Goal: Information Seeking & Learning: Learn about a topic

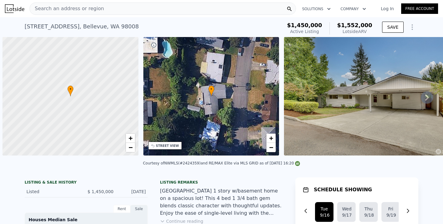
scroll to position [0, 2]
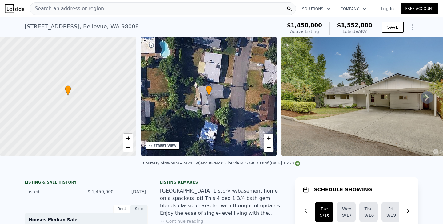
click at [185, 8] on div "Search an address or region" at bounding box center [163, 8] width 267 height 12
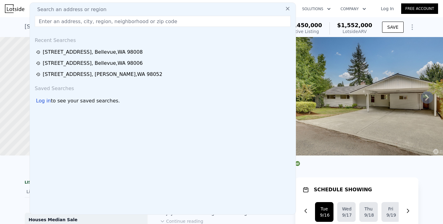
type input "2060"
type input "10262"
checkbox input "false"
checkbox input "true"
type input "$ 1,562,000"
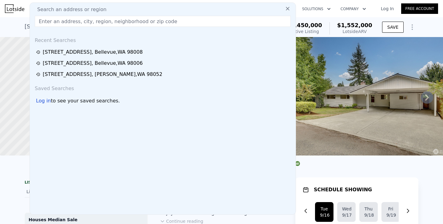
type input "-$ 147,620"
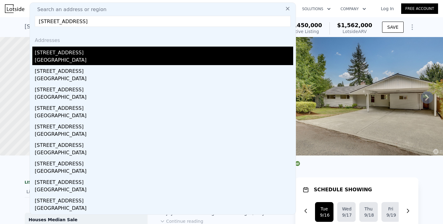
type input "[STREET_ADDRESS]"
click at [67, 57] on div "[GEOGRAPHIC_DATA]" at bounding box center [164, 60] width 259 height 9
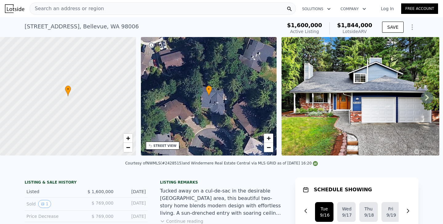
click at [163, 5] on div "Search an address or region" at bounding box center [163, 8] width 267 height 12
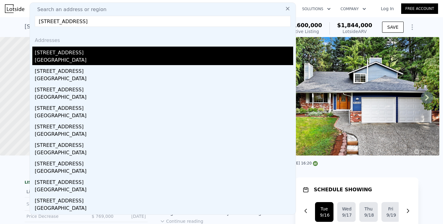
type input "[STREET_ADDRESS]"
click at [60, 53] on div "[STREET_ADDRESS]" at bounding box center [164, 52] width 259 height 10
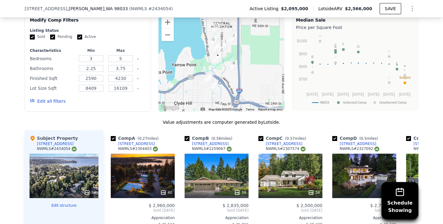
scroll to position [674, 0]
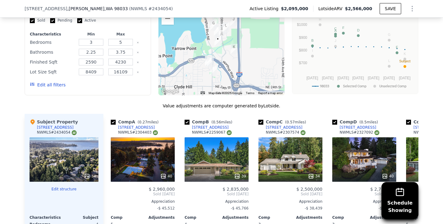
click at [49, 85] on button "Edit all filters" at bounding box center [48, 85] width 36 height 6
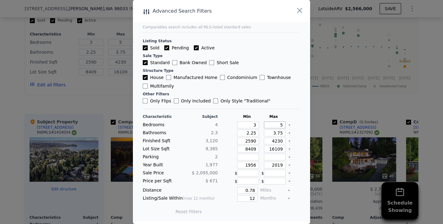
drag, startPoint x: 273, startPoint y: 122, endPoint x: 322, endPoint y: 134, distance: 49.4
click at [322, 134] on div "​ Advanced Search Filters Comparables search includes all MLS-listed standard s…" at bounding box center [221, 112] width 443 height 224
drag, startPoint x: 271, startPoint y: 131, endPoint x: 319, endPoint y: 136, distance: 48.5
click at [319, 136] on div "​ Advanced Search Filters Comparables search includes all MLS-listed standard s…" at bounding box center [221, 112] width 443 height 224
type input "2"
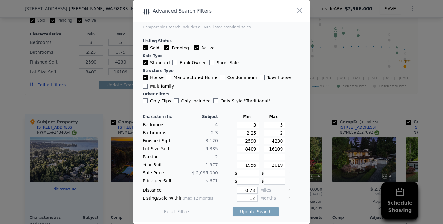
type input "2"
type input "2.7"
type input "2.75"
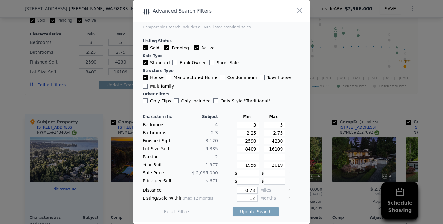
type input "2.75"
drag, startPoint x: 251, startPoint y: 164, endPoint x: 298, endPoint y: 169, distance: 47.4
click at [298, 169] on div "Characteristic Subject Min Max Bedrooms 4 3 5 Bathrooms 2.3 2.25 2.75 Finished …" at bounding box center [222, 167] width 158 height 106
type input "1970"
drag, startPoint x: 272, startPoint y: 166, endPoint x: 328, endPoint y: 166, distance: 55.4
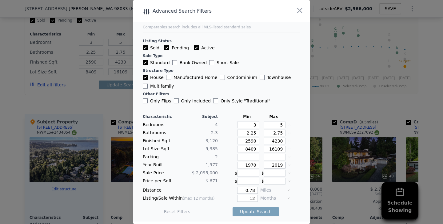
click at [328, 166] on div "​ Advanced Search Filters Comparables search includes all MLS-listed standard s…" at bounding box center [221, 112] width 443 height 224
type input "1986"
drag, startPoint x: 246, startPoint y: 197, endPoint x: 342, endPoint y: 195, distance: 96.4
click at [342, 195] on div "​ Advanced Search Filters Comparables search includes all MLS-listed standard s…" at bounding box center [221, 112] width 443 height 224
type input "6"
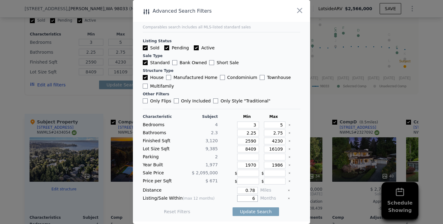
click at [233, 207] on button "Update Search" at bounding box center [256, 211] width 47 height 9
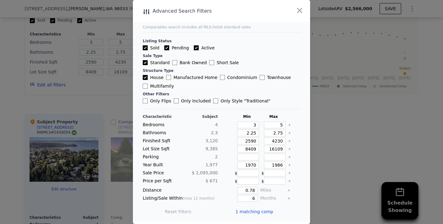
click at [101, 99] on div at bounding box center [221, 112] width 443 height 224
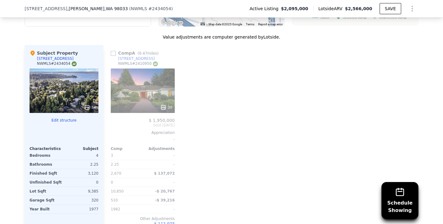
scroll to position [745, 0]
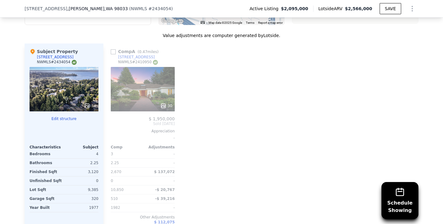
click at [157, 87] on div "30" at bounding box center [143, 89] width 64 height 44
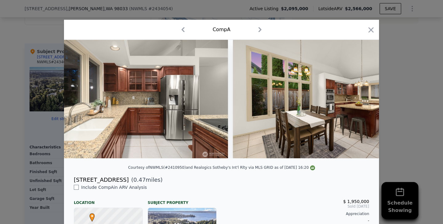
scroll to position [0, 2151]
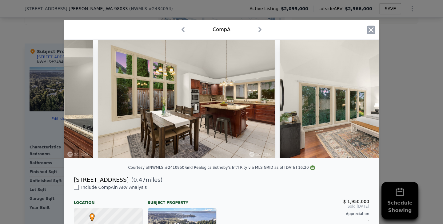
click at [371, 29] on icon "button" at bounding box center [371, 30] width 9 height 9
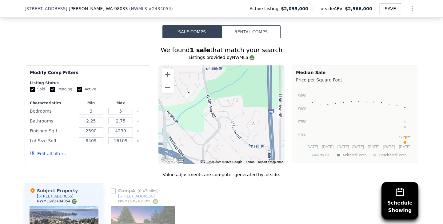
scroll to position [605, 0]
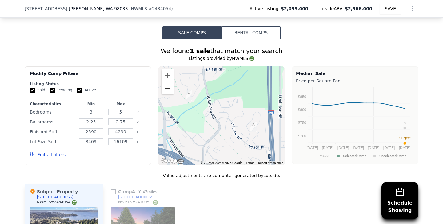
click at [168, 88] on button "Zoom out" at bounding box center [168, 88] width 12 height 12
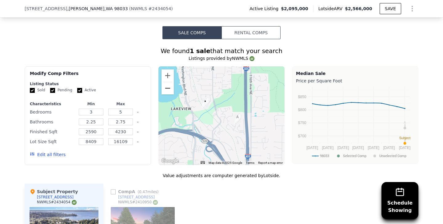
click at [168, 87] on button "Zoom out" at bounding box center [168, 88] width 12 height 12
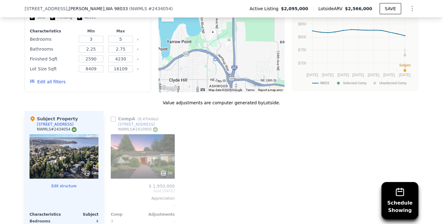
scroll to position [678, 0]
click at [53, 157] on div "34" at bounding box center [64, 156] width 69 height 44
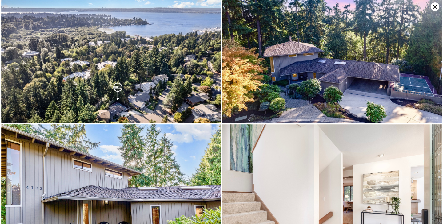
scroll to position [0, 0]
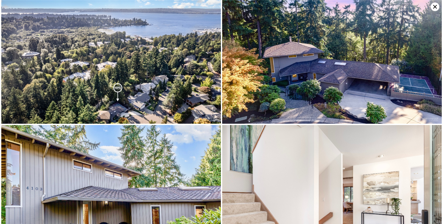
click at [435, 6] on icon at bounding box center [435, 6] width 9 height 9
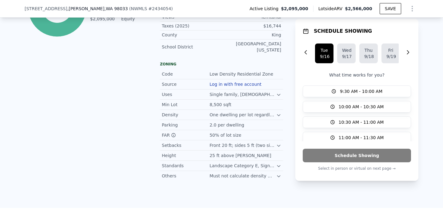
scroll to position [2, 0]
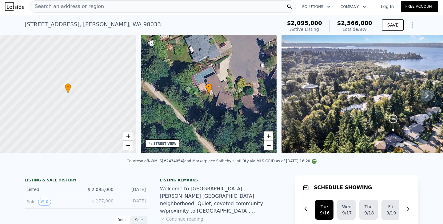
click at [117, 9] on div "Search an address or region" at bounding box center [163, 6] width 267 height 12
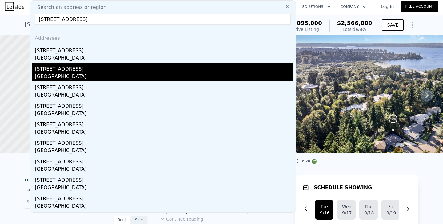
type input "[STREET_ADDRESS]"
click at [48, 63] on div "[STREET_ADDRESS]" at bounding box center [164, 68] width 259 height 10
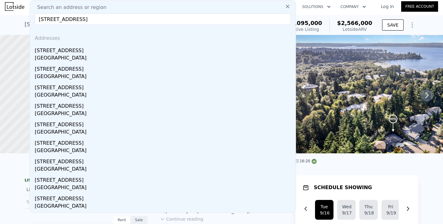
drag, startPoint x: 48, startPoint y: 63, endPoint x: 55, endPoint y: 51, distance: 14.4
click at [55, 51] on div at bounding box center [67, 94] width 163 height 142
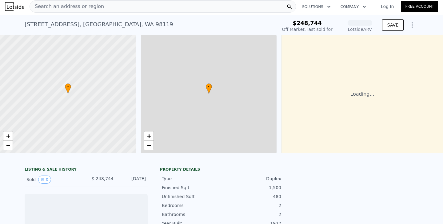
click at [102, 11] on div "Search an address or region" at bounding box center [163, 6] width 267 height 12
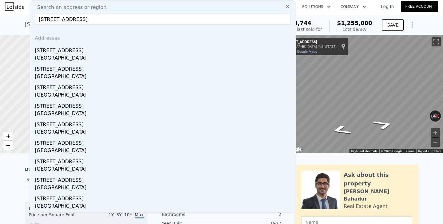
type input "[STREET_ADDRESS]"
click at [61, 52] on div "[STREET_ADDRESS]" at bounding box center [164, 49] width 259 height 10
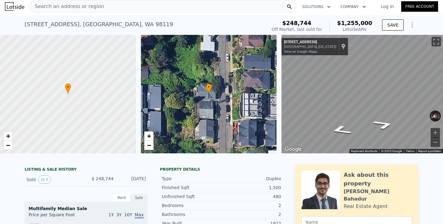
type input "3"
type input "5"
type input "1.5"
type input "3.5"
type input "1820"
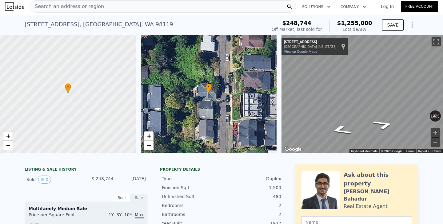
type input "3000"
type input "2361"
type input "4860"
checkbox input "false"
type input "$ 1,724,000"
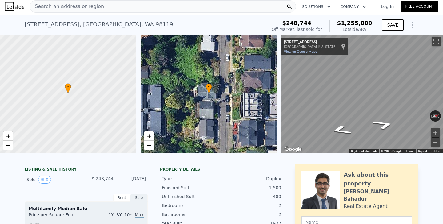
type input "$ 215,697"
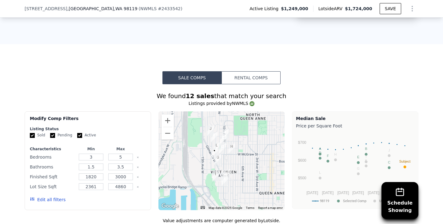
scroll to position [555, 0]
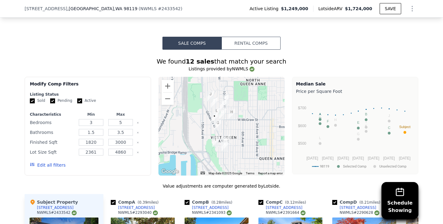
click at [55, 164] on button "Edit all filters" at bounding box center [48, 165] width 36 height 6
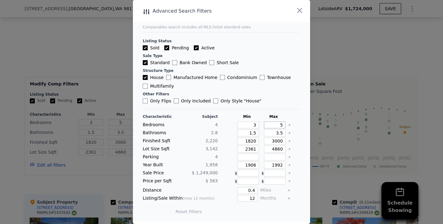
drag, startPoint x: 271, startPoint y: 123, endPoint x: 330, endPoint y: 126, distance: 58.3
click at [330, 126] on div "​ Advanced Search Filters Comparables search includes all MLS-listed standard s…" at bounding box center [221, 112] width 443 height 224
type input "4"
drag, startPoint x: 272, startPoint y: 133, endPoint x: 317, endPoint y: 133, distance: 45.0
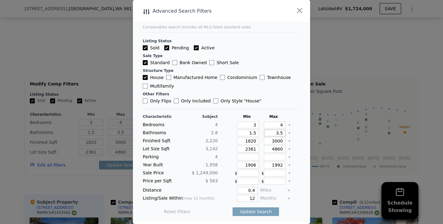
click at [317, 133] on div "​ Advanced Search Filters Comparables search includes all MLS-listed standard s…" at bounding box center [221, 112] width 443 height 224
type input "3"
click at [278, 139] on input "3000" at bounding box center [275, 140] width 22 height 7
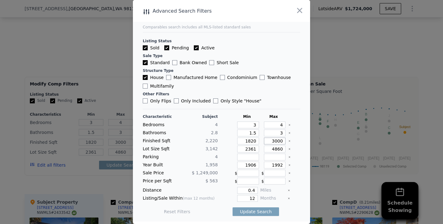
type input "300"
type input "00"
type input "0"
type input "02"
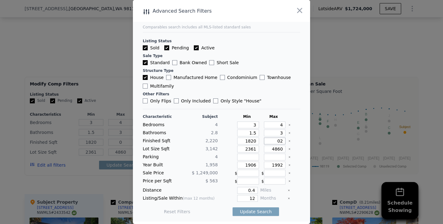
type input "2"
type input "25"
type input "250"
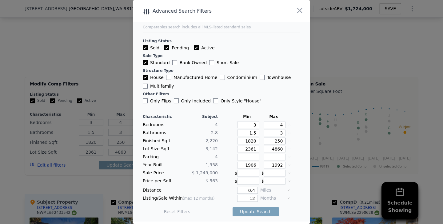
type input "2500"
drag, startPoint x: 251, startPoint y: 165, endPoint x: 278, endPoint y: 165, distance: 27.7
click at [278, 165] on div "Year Built 1,958 1906 1992" at bounding box center [222, 164] width 158 height 7
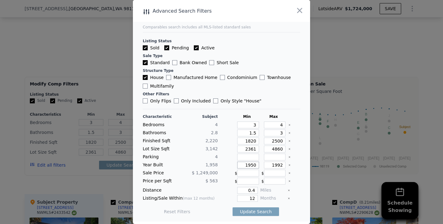
type input "1950"
drag, startPoint x: 278, startPoint y: 164, endPoint x: 311, endPoint y: 163, distance: 33.0
click at [311, 163] on div "​ Advanced Search Filters Comparables search includes all MLS-listed standard s…" at bounding box center [221, 112] width 443 height 224
type input "1966"
drag, startPoint x: 246, startPoint y: 198, endPoint x: 318, endPoint y: 201, distance: 72.5
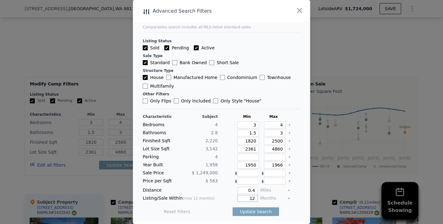
click at [318, 201] on div "​ Advanced Search Filters Comparables search includes all MLS-listed standard s…" at bounding box center [221, 112] width 443 height 224
type input "6"
drag, startPoint x: 254, startPoint y: 188, endPoint x: 281, endPoint y: 189, distance: 26.8
click at [281, 189] on div "Distance 0.4 Miles" at bounding box center [222, 190] width 158 height 7
type input "7"
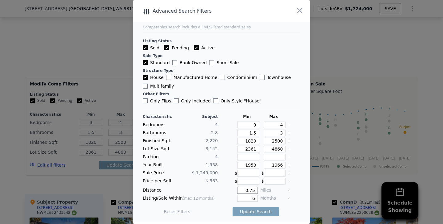
type input "0.75"
click at [233, 207] on button "Update Search" at bounding box center [256, 211] width 47 height 9
click at [72, 67] on div at bounding box center [221, 112] width 443 height 224
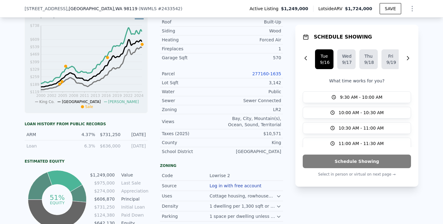
scroll to position [2, 0]
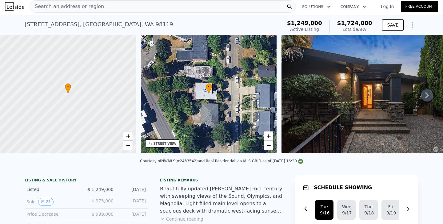
click at [159, 9] on div "Search an address or region" at bounding box center [163, 6] width 267 height 12
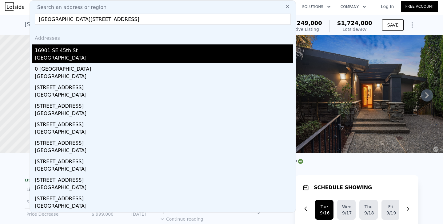
type input "[GEOGRAPHIC_DATA][STREET_ADDRESS]"
click at [60, 53] on div "16901 SE 45th St" at bounding box center [164, 49] width 259 height 10
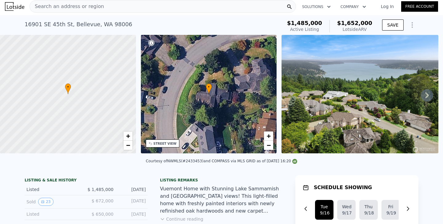
click at [154, 4] on div "Search an address or region" at bounding box center [163, 6] width 267 height 12
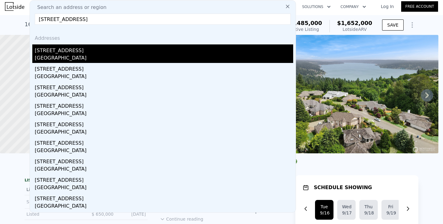
type input "[STREET_ADDRESS]"
click at [77, 50] on div "[STREET_ADDRESS]" at bounding box center [164, 49] width 259 height 10
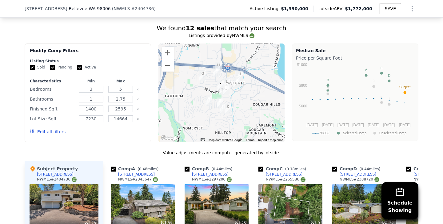
scroll to position [561, 0]
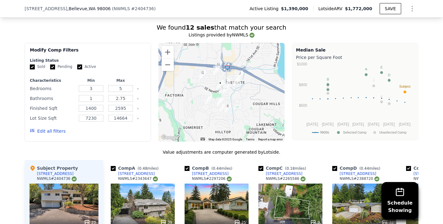
click at [58, 130] on button "Edit all filters" at bounding box center [48, 131] width 36 height 6
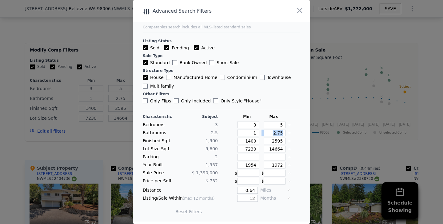
drag, startPoint x: 271, startPoint y: 128, endPoint x: 300, endPoint y: 128, distance: 28.3
click at [300, 128] on div "Characteristic Subject Min Max Bedrooms 3 3 5 Bathrooms 2.5 1 2.75 Finished Sqf…" at bounding box center [222, 167] width 158 height 106
drag, startPoint x: 274, startPoint y: 123, endPoint x: 317, endPoint y: 123, distance: 42.8
click at [317, 123] on div "​ Advanced Search Filters Comparables search includes all MLS-listed standard s…" at bounding box center [221, 112] width 443 height 224
type input "3"
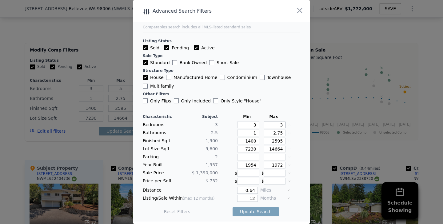
type input "3"
click at [278, 140] on input "2595" at bounding box center [275, 140] width 22 height 7
type input "295"
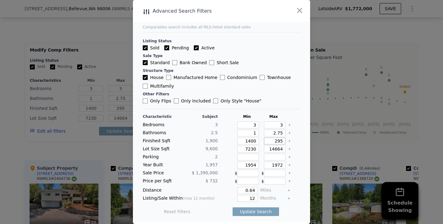
type input "2295"
click at [256, 165] on input "1954" at bounding box center [248, 164] width 22 height 7
type input "1950"
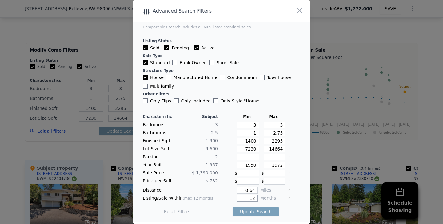
drag, startPoint x: 245, startPoint y: 197, endPoint x: 301, endPoint y: 197, distance: 56.7
click at [301, 197] on main "Comparables search includes all MLS-listed standard sales Listing Status Sold P…" at bounding box center [221, 110] width 177 height 221
type input "6"
click at [233, 207] on button "Update Search" at bounding box center [256, 211] width 47 height 9
checkbox input "false"
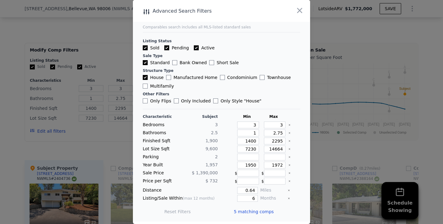
click at [105, 142] on div at bounding box center [221, 112] width 443 height 224
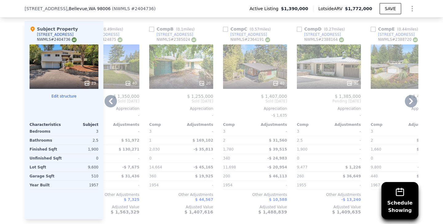
scroll to position [0, 0]
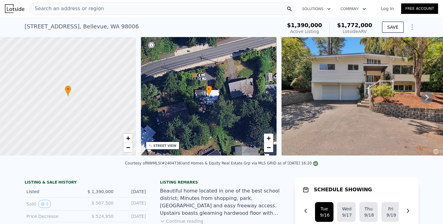
click at [101, 10] on div "Search an address or region" at bounding box center [163, 8] width 267 height 12
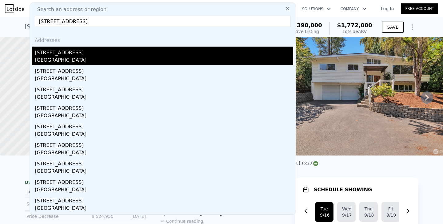
type input "[STREET_ADDRESS]"
click at [45, 59] on div "[GEOGRAPHIC_DATA]" at bounding box center [164, 60] width 259 height 9
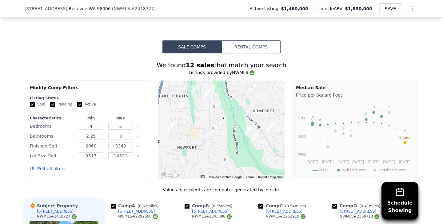
scroll to position [564, 0]
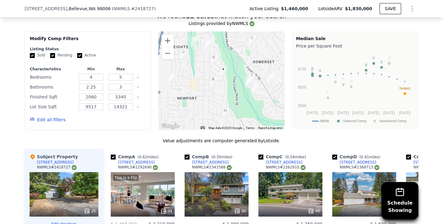
click at [41, 119] on button "Edit all filters" at bounding box center [48, 119] width 36 height 6
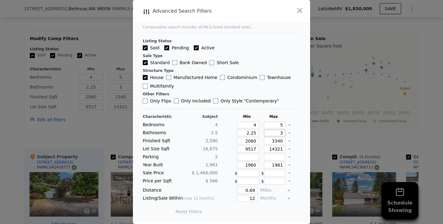
drag, startPoint x: 274, startPoint y: 133, endPoint x: 301, endPoint y: 133, distance: 27.1
click at [301, 133] on main "Comparables search includes all MLS-listed standard sales Listing Status Sold P…" at bounding box center [221, 110] width 177 height 221
click at [344, 70] on div at bounding box center [221, 112] width 443 height 224
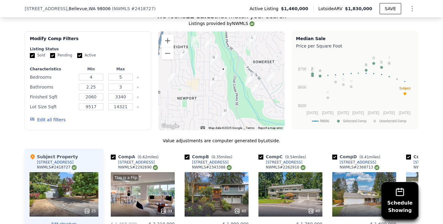
click at [60, 118] on button "Edit all filters" at bounding box center [48, 119] width 36 height 6
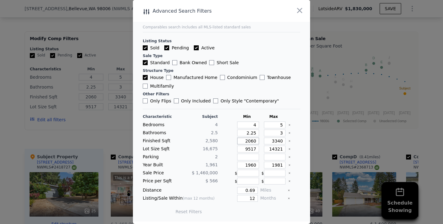
click at [251, 140] on input "2060" at bounding box center [248, 140] width 22 height 7
type input "260"
type input "2260"
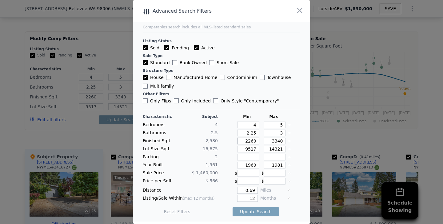
type input "2260"
click at [278, 140] on input "3340" at bounding box center [275, 140] width 22 height 7
type input "340"
type input "40"
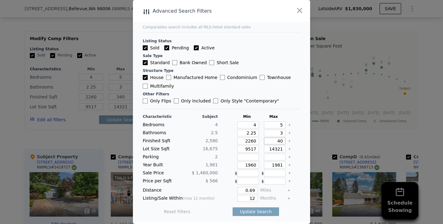
type input "40"
type input "240"
type input "2840"
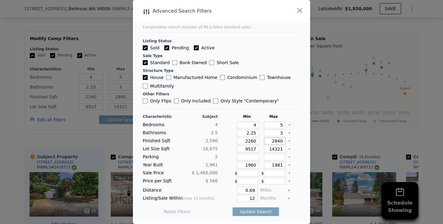
type input "2840"
drag, startPoint x: 251, startPoint y: 164, endPoint x: 296, endPoint y: 165, distance: 44.7
click at [296, 165] on div "Year Built 1,961 1960 1981" at bounding box center [222, 164] width 158 height 7
type input "1955"
drag, startPoint x: 278, startPoint y: 164, endPoint x: 326, endPoint y: 171, distance: 48.4
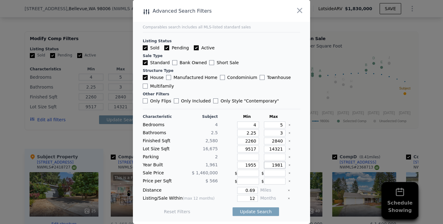
click at [326, 171] on div "​ Advanced Search Filters Comparables search includes all MLS-listed standard s…" at bounding box center [221, 112] width 443 height 224
type input "1970"
drag, startPoint x: 248, startPoint y: 198, endPoint x: 334, endPoint y: 202, distance: 86.0
click at [334, 202] on div "​ Advanced Search Filters Comparables search includes all MLS-listed standard s…" at bounding box center [221, 112] width 443 height 224
type input "6"
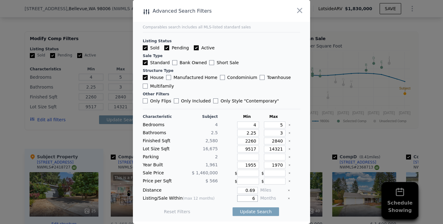
click at [233, 207] on button "Update Search" at bounding box center [256, 211] width 47 height 9
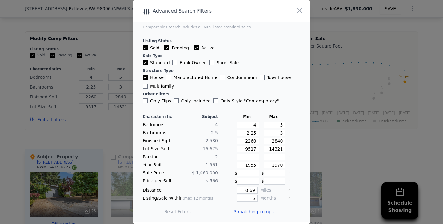
click at [106, 127] on div at bounding box center [221, 112] width 443 height 224
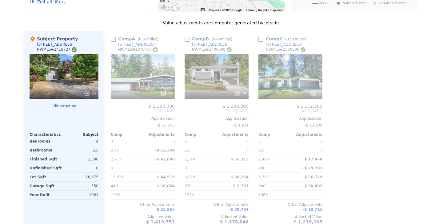
scroll to position [0, 0]
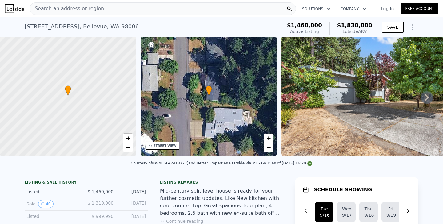
click at [137, 7] on div "Search an address or region" at bounding box center [163, 8] width 267 height 12
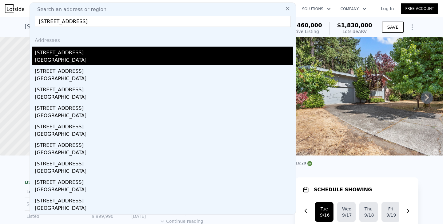
type input "[STREET_ADDRESS]"
click at [53, 56] on div "[GEOGRAPHIC_DATA]" at bounding box center [164, 60] width 259 height 9
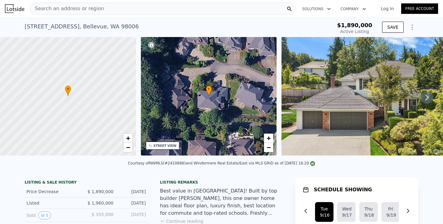
type input "-$ 2,063,262"
click at [179, 7] on div "Search an address or region" at bounding box center [163, 8] width 267 height 12
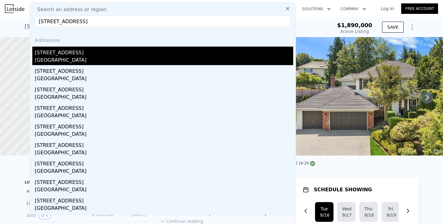
type input "[STREET_ADDRESS]"
click at [53, 57] on div "[GEOGRAPHIC_DATA]" at bounding box center [164, 60] width 259 height 9
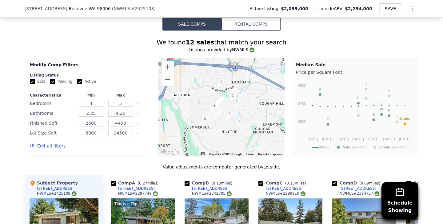
scroll to position [577, 0]
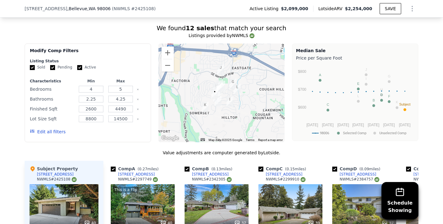
click at [52, 132] on button "Edit all filters" at bounding box center [48, 131] width 36 height 6
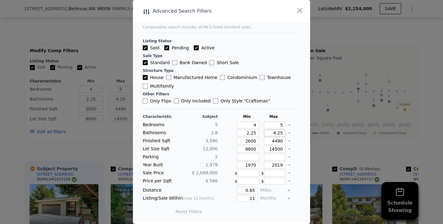
drag, startPoint x: 271, startPoint y: 133, endPoint x: 314, endPoint y: 133, distance: 43.1
click at [314, 133] on div "​ Advanced Search Filters Comparables search includes all MLS-listed standard s…" at bounding box center [221, 112] width 443 height 224
type input "3"
type input "3.5"
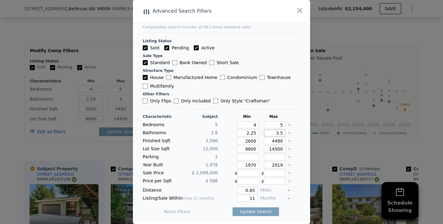
type input "3.5"
click at [250, 140] on input "2600" at bounding box center [248, 140] width 22 height 7
type input "200"
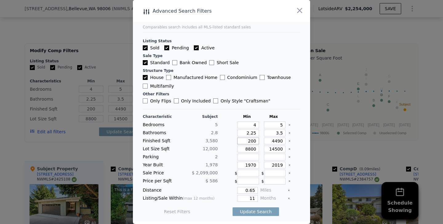
type input "2003"
type input "20"
type input "200"
type input "00"
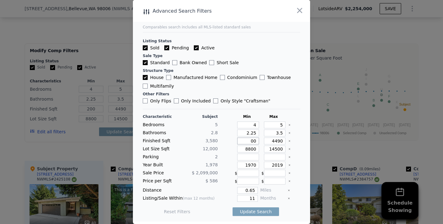
type input "0"
type input "03"
type input "3"
type input "30"
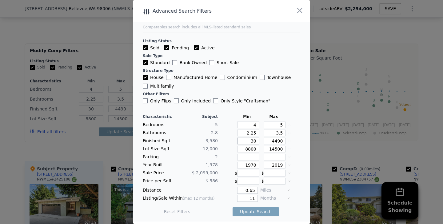
type input "300"
type input "3000"
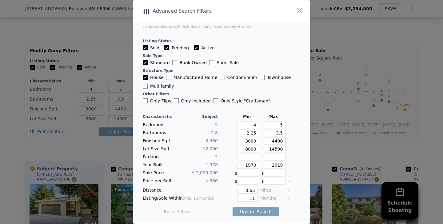
drag, startPoint x: 278, startPoint y: 140, endPoint x: 247, endPoint y: 141, distance: 30.8
click at [247, 141] on div "Finished Sqft 3,580 3000 4490" at bounding box center [222, 140] width 158 height 7
type input "390"
type input "3890"
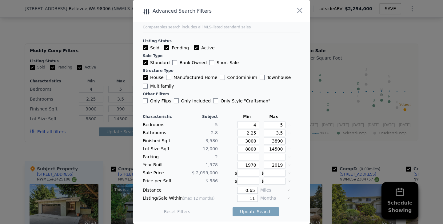
type input "3890"
drag, startPoint x: 272, startPoint y: 164, endPoint x: 335, endPoint y: 164, distance: 63.1
click at [335, 164] on div "​ Advanced Search Filters Comparables search includes all MLS-listed standard s…" at bounding box center [221, 112] width 443 height 224
type input "1986"
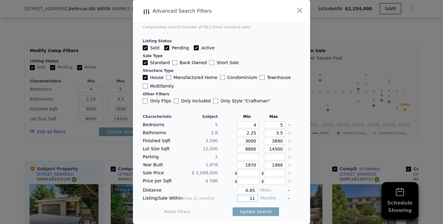
drag, startPoint x: 244, startPoint y: 198, endPoint x: 358, endPoint y: 198, distance: 113.9
click at [358, 198] on div "​ Advanced Search Filters Comparables search includes all MLS-listed standard s…" at bounding box center [221, 112] width 443 height 224
type input "6"
click at [233, 207] on button "Update Search" at bounding box center [256, 211] width 47 height 9
checkbox input "false"
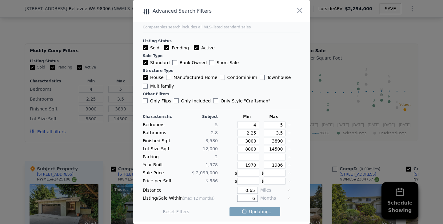
checkbox input "false"
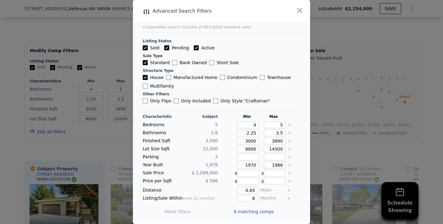
click at [99, 143] on div at bounding box center [221, 112] width 443 height 224
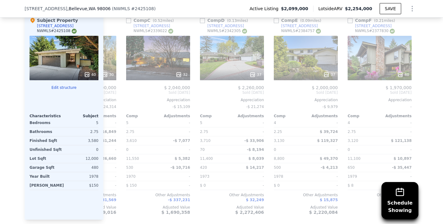
scroll to position [0, 143]
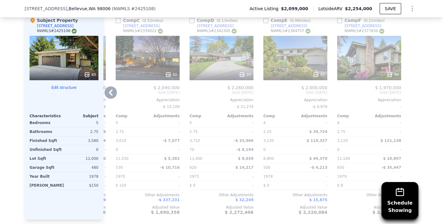
click at [294, 45] on div "37" at bounding box center [296, 58] width 64 height 44
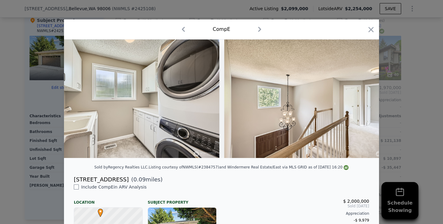
scroll to position [0, 2586]
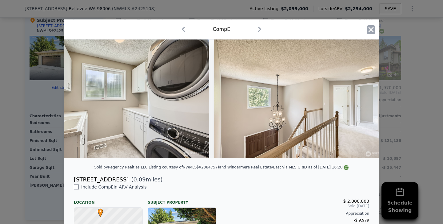
click at [369, 31] on icon "button" at bounding box center [371, 29] width 9 height 9
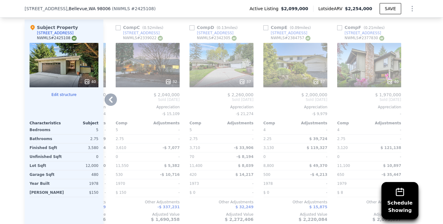
scroll to position [718, 0]
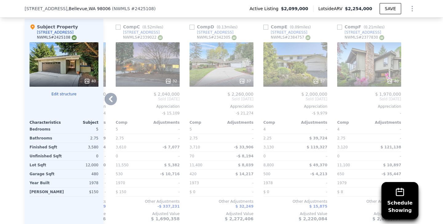
click at [222, 75] on div at bounding box center [222, 80] width 64 height 11
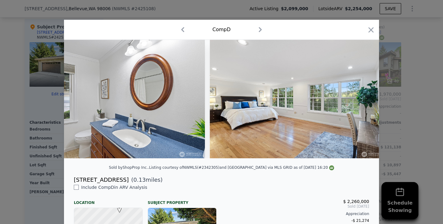
scroll to position [0, 2956]
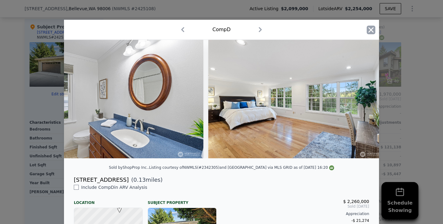
click at [367, 32] on icon "button" at bounding box center [371, 30] width 9 height 9
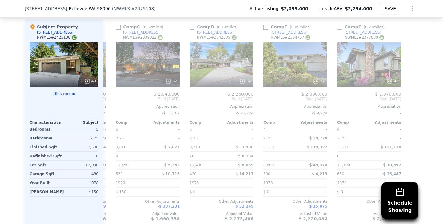
click at [80, 67] on div "40" at bounding box center [64, 64] width 69 height 44
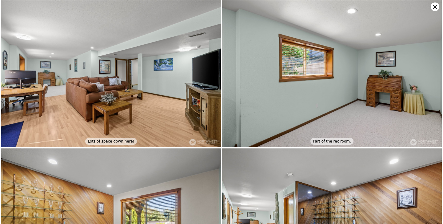
scroll to position [1774, 0]
click at [432, 6] on icon at bounding box center [435, 6] width 9 height 9
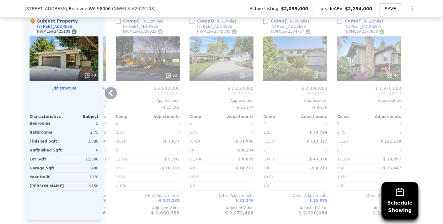
scroll to position [726, 0]
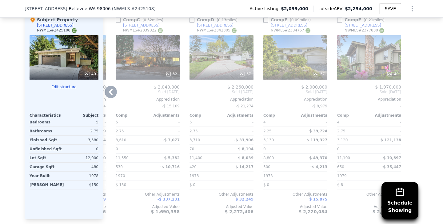
click at [229, 73] on div "37" at bounding box center [221, 74] width 59 height 6
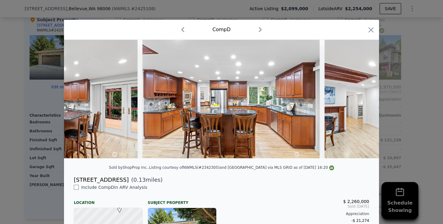
scroll to position [0, 1771]
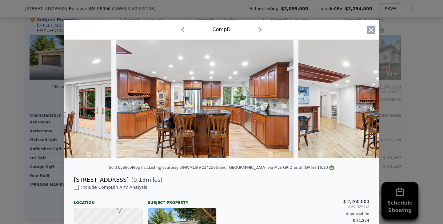
click at [372, 28] on icon "button" at bounding box center [371, 30] width 9 height 9
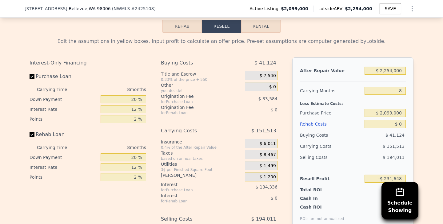
scroll to position [989, 0]
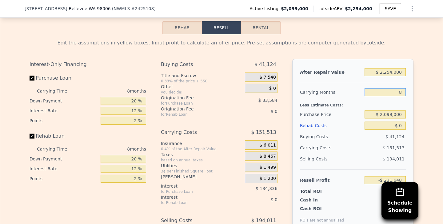
drag, startPoint x: 393, startPoint y: 91, endPoint x: 443, endPoint y: 91, distance: 49.9
click at [443, 91] on div "Rehab Resell Rental Edit the assumptions in yellow boxes. Input profit to calcu…" at bounding box center [221, 147] width 443 height 306
type input "5"
type input "-$ 174,831"
type input "5"
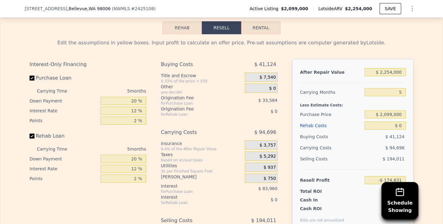
click at [371, 158] on div "$ 194,011" at bounding box center [386, 158] width 42 height 11
click at [388, 115] on input "$ 2,099,000" at bounding box center [385, 114] width 41 height 8
type input "$ 1,699,000"
click at [360, 147] on div "$ 94,696" at bounding box center [373, 147] width 65 height 11
type input "$ 248,901"
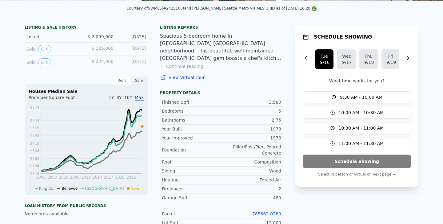
scroll to position [0, 0]
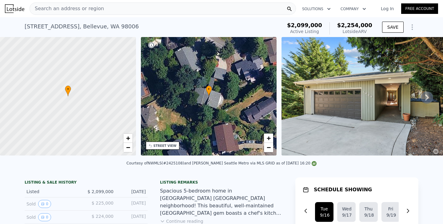
click at [161, 8] on div "Search an address or region" at bounding box center [163, 8] width 267 height 12
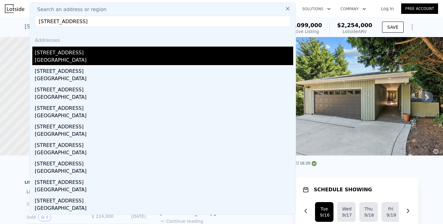
type input "[STREET_ADDRESS]"
click at [64, 55] on div "[STREET_ADDRESS]" at bounding box center [164, 52] width 259 height 10
type input "3"
type input "1.75"
type input "4.25"
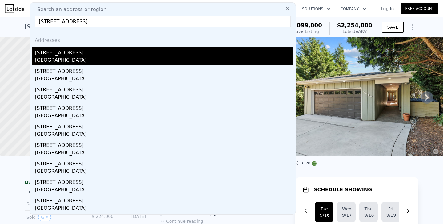
type input "1960"
type input "3100"
type input "8150"
type input "13686"
type input "$ 2,266,000"
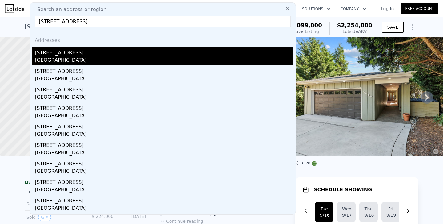
type input "8"
type input "-$ 328,003"
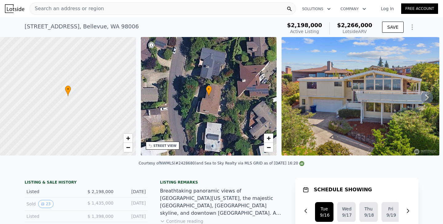
click at [188, 2] on div "Search an address or region Solutions Company Open main menu Log In Free Account" at bounding box center [222, 8] width 434 height 15
click at [187, 8] on div "Search an address or region" at bounding box center [163, 8] width 267 height 12
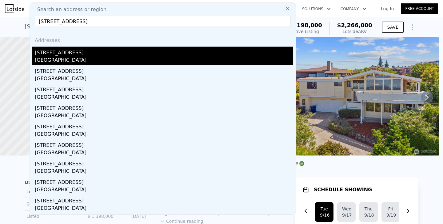
type input "[STREET_ADDRESS]"
click at [47, 51] on div "[STREET_ADDRESS]" at bounding box center [164, 52] width 259 height 10
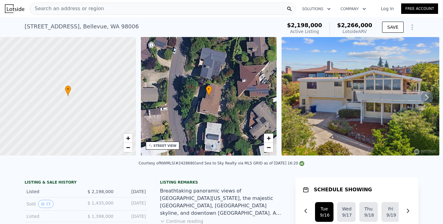
click at [267, 10] on div "Search an address or region" at bounding box center [163, 8] width 267 height 12
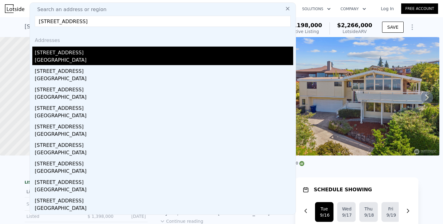
type input "[STREET_ADDRESS]"
click at [71, 54] on div "[STREET_ADDRESS]" at bounding box center [164, 52] width 259 height 10
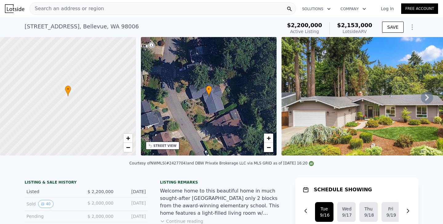
click at [138, 10] on div "Search an address or region" at bounding box center [163, 8] width 267 height 12
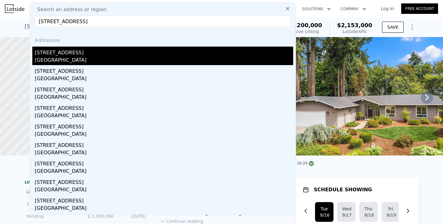
type input "[STREET_ADDRESS]"
click at [60, 56] on div "[STREET_ADDRESS]" at bounding box center [164, 52] width 259 height 10
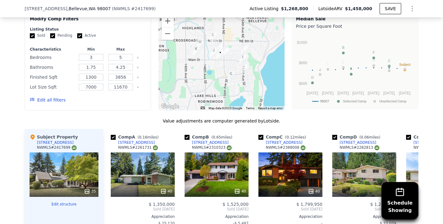
scroll to position [602, 0]
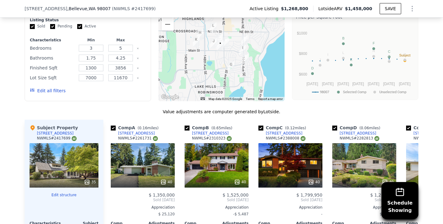
click at [58, 91] on button "Edit all filters" at bounding box center [48, 90] width 36 height 6
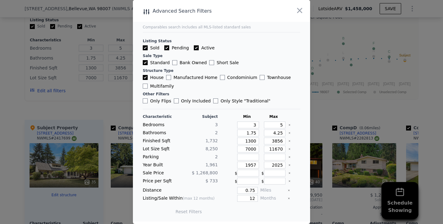
click at [317, 101] on div at bounding box center [221, 112] width 443 height 224
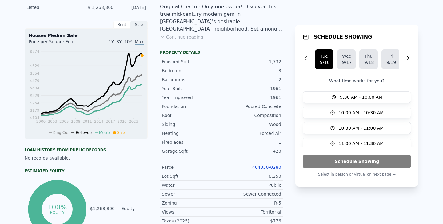
scroll to position [0, 0]
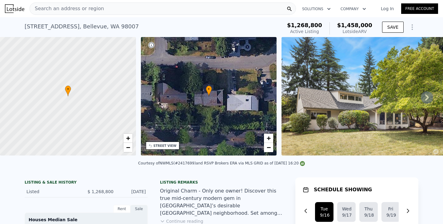
click at [119, 10] on div "Search an address or region" at bounding box center [163, 8] width 267 height 12
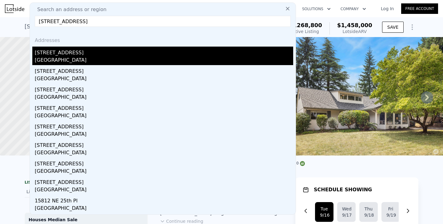
type input "[STREET_ADDRESS]"
click at [49, 52] on div "[STREET_ADDRESS]" at bounding box center [164, 52] width 259 height 10
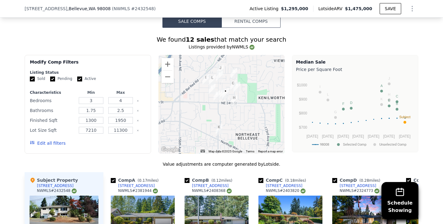
scroll to position [558, 0]
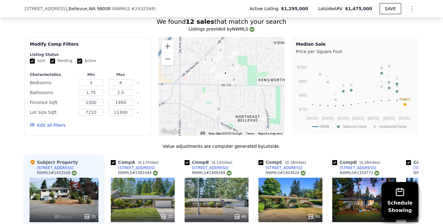
click at [48, 123] on button "Edit all filters" at bounding box center [48, 125] width 36 height 6
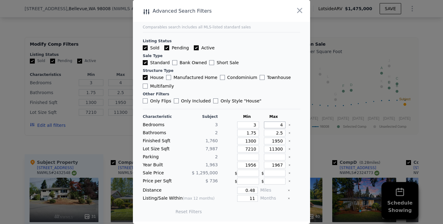
drag, startPoint x: 271, startPoint y: 124, endPoint x: 309, endPoint y: 127, distance: 38.6
click at [309, 127] on main "Comparables search includes all MLS-listed standard sales Listing Status Sold P…" at bounding box center [221, 110] width 177 height 221
type input "3"
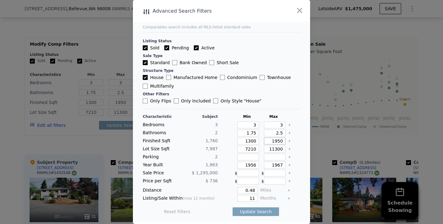
click at [278, 142] on input "1950" at bounding box center [275, 140] width 22 height 7
type input "150"
type input "2150"
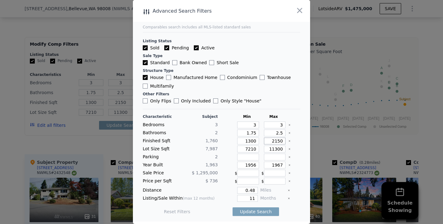
type input "2150"
drag, startPoint x: 279, startPoint y: 164, endPoint x: 294, endPoint y: 164, distance: 15.4
click at [294, 164] on div "Year Built 1,963 1956 1967" at bounding box center [222, 164] width 158 height 7
type input "1970"
drag, startPoint x: 247, startPoint y: 197, endPoint x: 285, endPoint y: 197, distance: 37.9
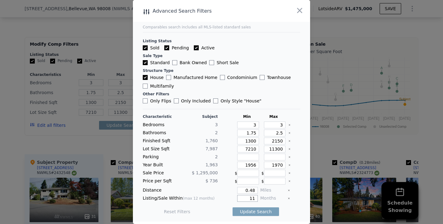
click at [285, 197] on div "Listing/Sale Within (max 12 months) 11 Months" at bounding box center [222, 198] width 158 height 7
type input "6"
drag, startPoint x: 241, startPoint y: 191, endPoint x: 297, endPoint y: 191, distance: 56.4
click at [297, 191] on div "Distance 0.48 Miles" at bounding box center [222, 190] width 158 height 7
type input "1"
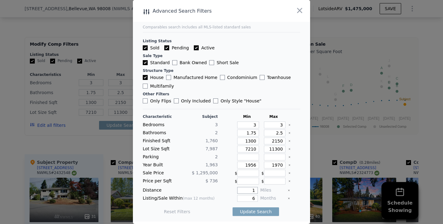
click at [233, 207] on button "Update Search" at bounding box center [256, 211] width 47 height 9
checkbox input "false"
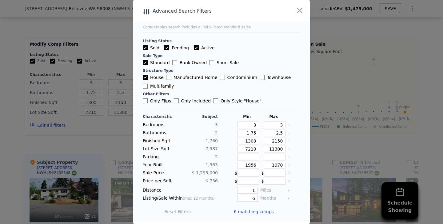
click at [82, 131] on div at bounding box center [221, 112] width 443 height 224
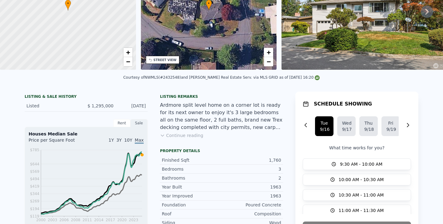
scroll to position [0, 0]
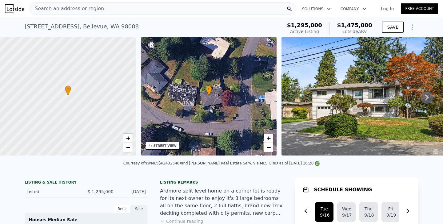
click at [143, 7] on div "Search an address or region" at bounding box center [163, 8] width 267 height 12
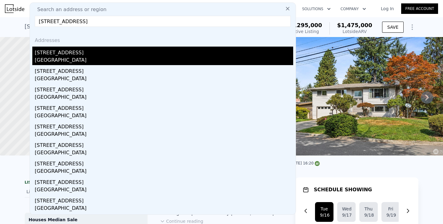
type input "[STREET_ADDRESS]"
click at [74, 49] on div "[STREET_ADDRESS]" at bounding box center [164, 52] width 259 height 10
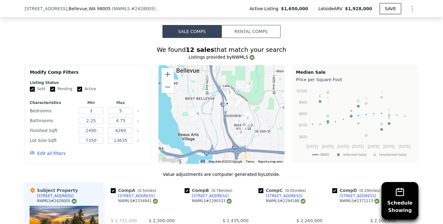
scroll to position [555, 0]
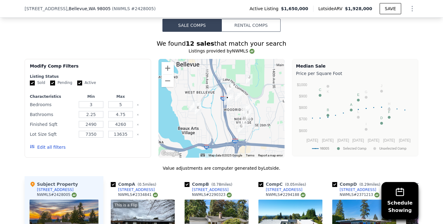
click at [52, 146] on button "Edit all filters" at bounding box center [48, 147] width 36 height 6
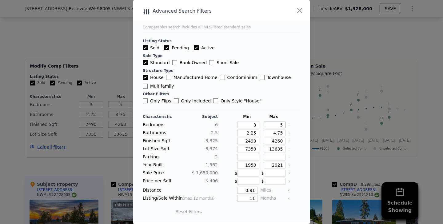
drag, startPoint x: 271, startPoint y: 126, endPoint x: 330, endPoint y: 124, distance: 59.5
click at [330, 124] on div "​ Advanced Search Filters Comparables search includes all MLS-listed standard s…" at bounding box center [221, 112] width 443 height 224
type input "7"
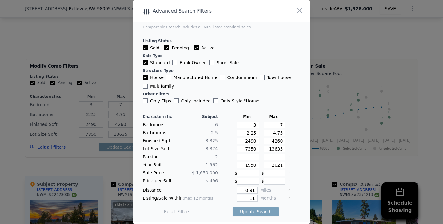
drag, startPoint x: 267, startPoint y: 133, endPoint x: 329, endPoint y: 133, distance: 61.9
click at [329, 133] on div "​ Advanced Search Filters Comparables search includes all MLS-listed standard s…" at bounding box center [221, 112] width 443 height 224
type input "3"
type input "3.5"
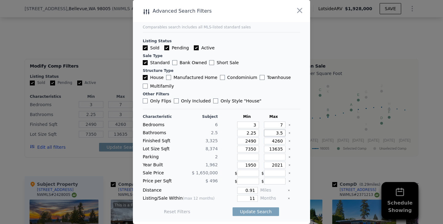
type input "3.5"
click at [249, 140] on input "2490" at bounding box center [248, 140] width 22 height 7
type input "490"
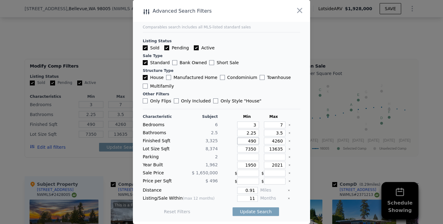
type input "3490"
type input "390"
type input "3090"
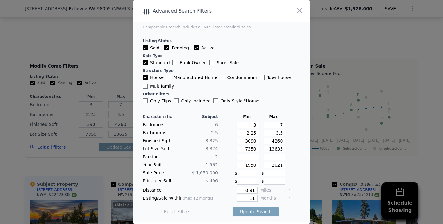
type input "3090"
click at [277, 141] on input "4260" at bounding box center [275, 140] width 22 height 7
type input "460"
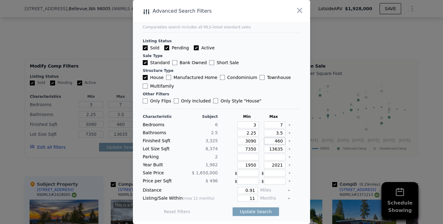
type input "60"
type input "360"
type input "3760"
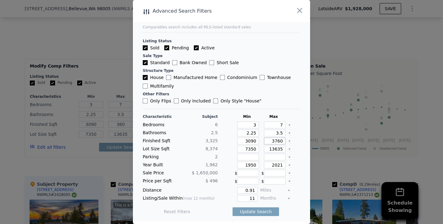
type input "3760"
drag, startPoint x: 271, startPoint y: 164, endPoint x: 289, endPoint y: 164, distance: 17.6
click at [289, 164] on div "Year Built 1,962 1950 2021" at bounding box center [222, 164] width 158 height 7
type input "1970"
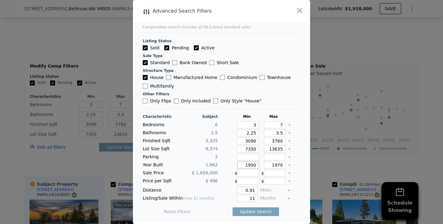
drag, startPoint x: 251, startPoint y: 164, endPoint x: 312, endPoint y: 165, distance: 61.3
click at [312, 165] on div "​ Advanced Search Filters Comparables search includes all MLS-listed standard s…" at bounding box center [221, 112] width 443 height 224
type input "1964"
drag, startPoint x: 246, startPoint y: 198, endPoint x: 283, endPoint y: 198, distance: 36.6
click at [283, 198] on div "Listing/Sale Within (max 12 months) 11 Months" at bounding box center [222, 198] width 158 height 7
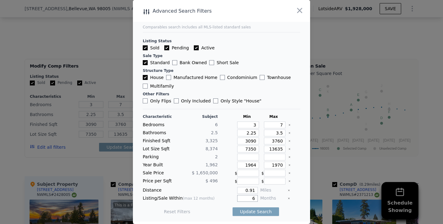
type input "6"
click at [233, 207] on button "Update Search" at bounding box center [256, 211] width 47 height 9
click at [114, 58] on div at bounding box center [221, 112] width 443 height 224
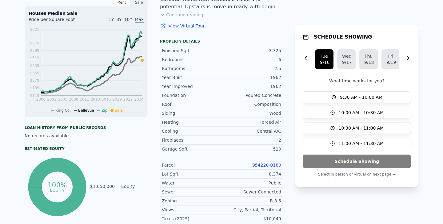
scroll to position [0, 0]
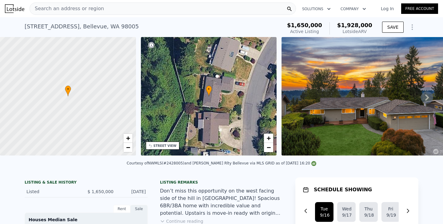
click at [147, 8] on div "Search an address or region" at bounding box center [163, 8] width 267 height 12
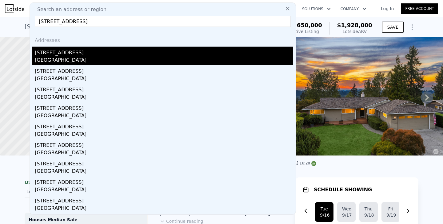
type input "[STREET_ADDRESS]"
click at [39, 58] on div "[GEOGRAPHIC_DATA]" at bounding box center [164, 60] width 259 height 9
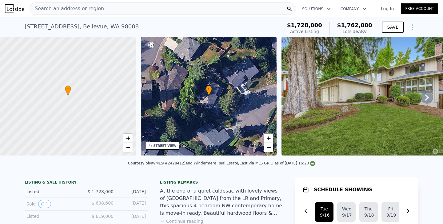
click at [143, 7] on div "Search an address or region" at bounding box center [163, 8] width 267 height 12
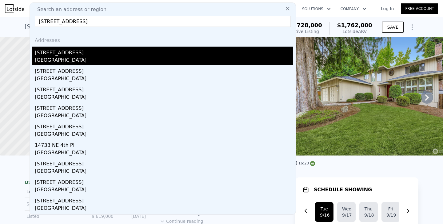
type input "[STREET_ADDRESS]"
click at [48, 52] on div "[STREET_ADDRESS]" at bounding box center [164, 52] width 259 height 10
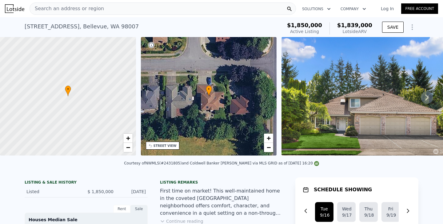
click at [162, 11] on div "Search an address or region" at bounding box center [163, 8] width 267 height 12
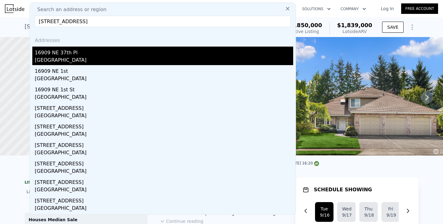
type input "[STREET_ADDRESS]"
click at [63, 56] on div "[GEOGRAPHIC_DATA]" at bounding box center [164, 60] width 259 height 9
